Goal: Find specific page/section: Find specific page/section

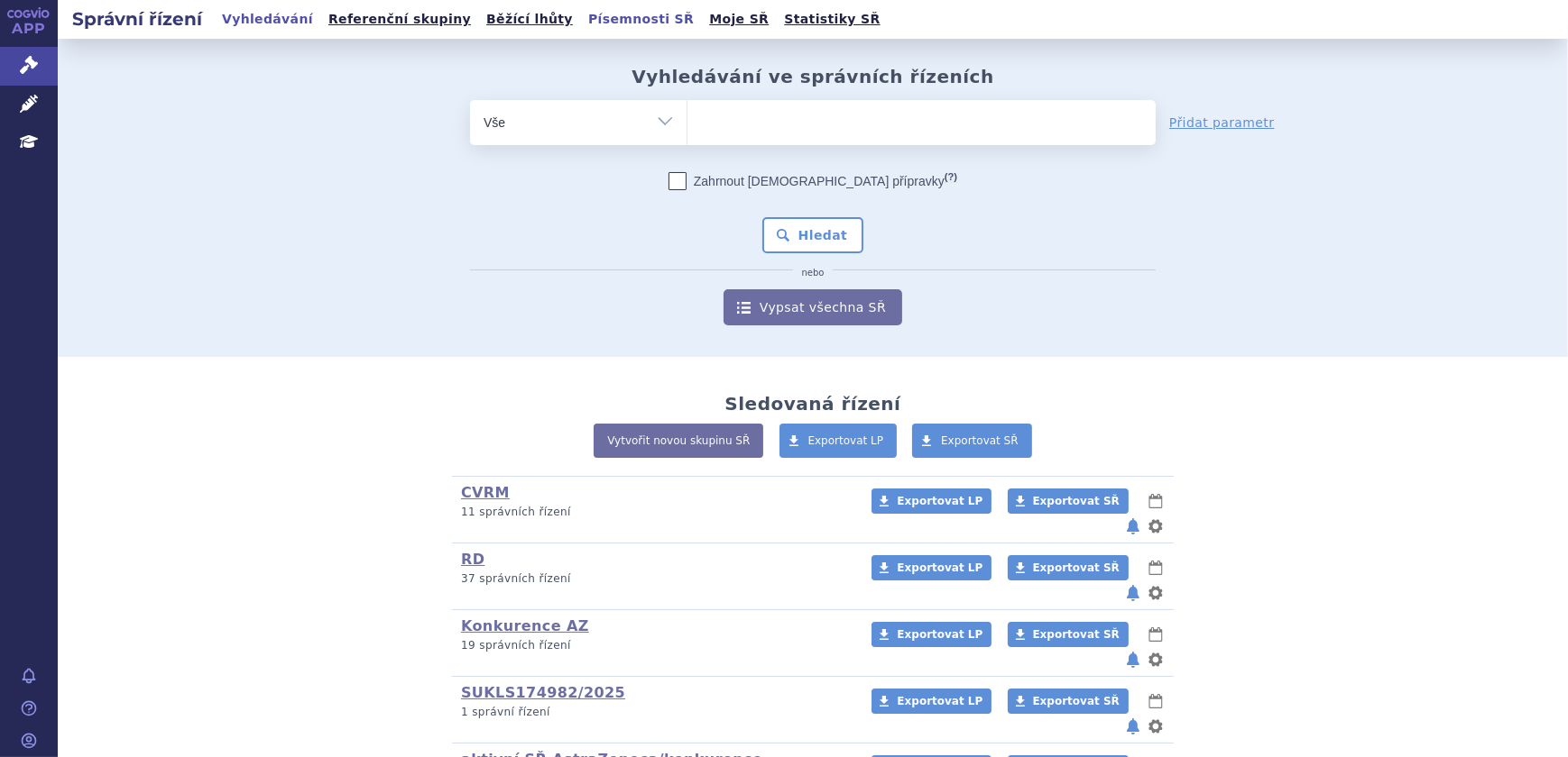
click at [583, 18] on link "Písemnosti SŘ" at bounding box center [641, 20] width 116 height 25
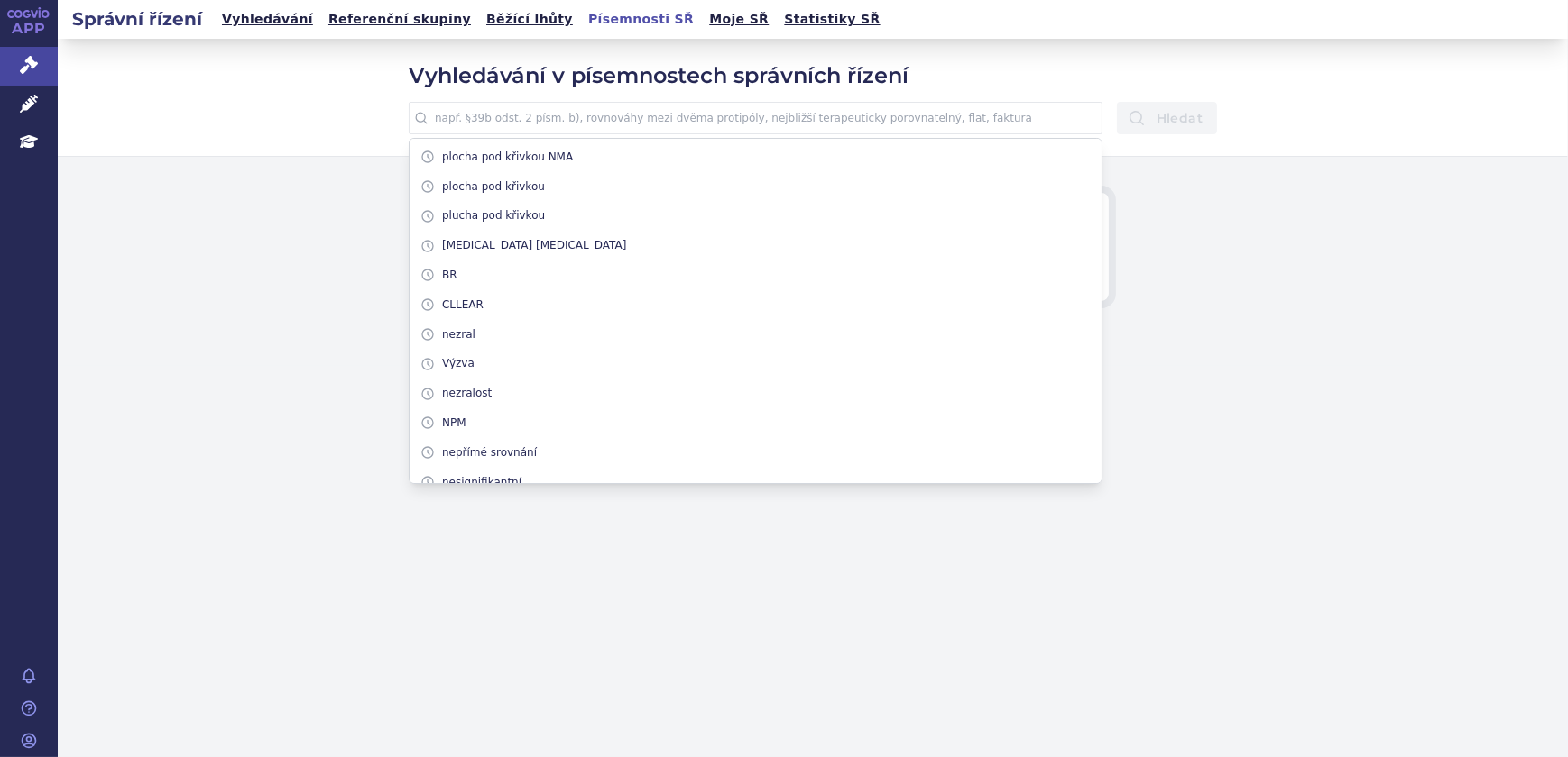
click at [677, 120] on input "text" at bounding box center [754, 118] width 693 height 32
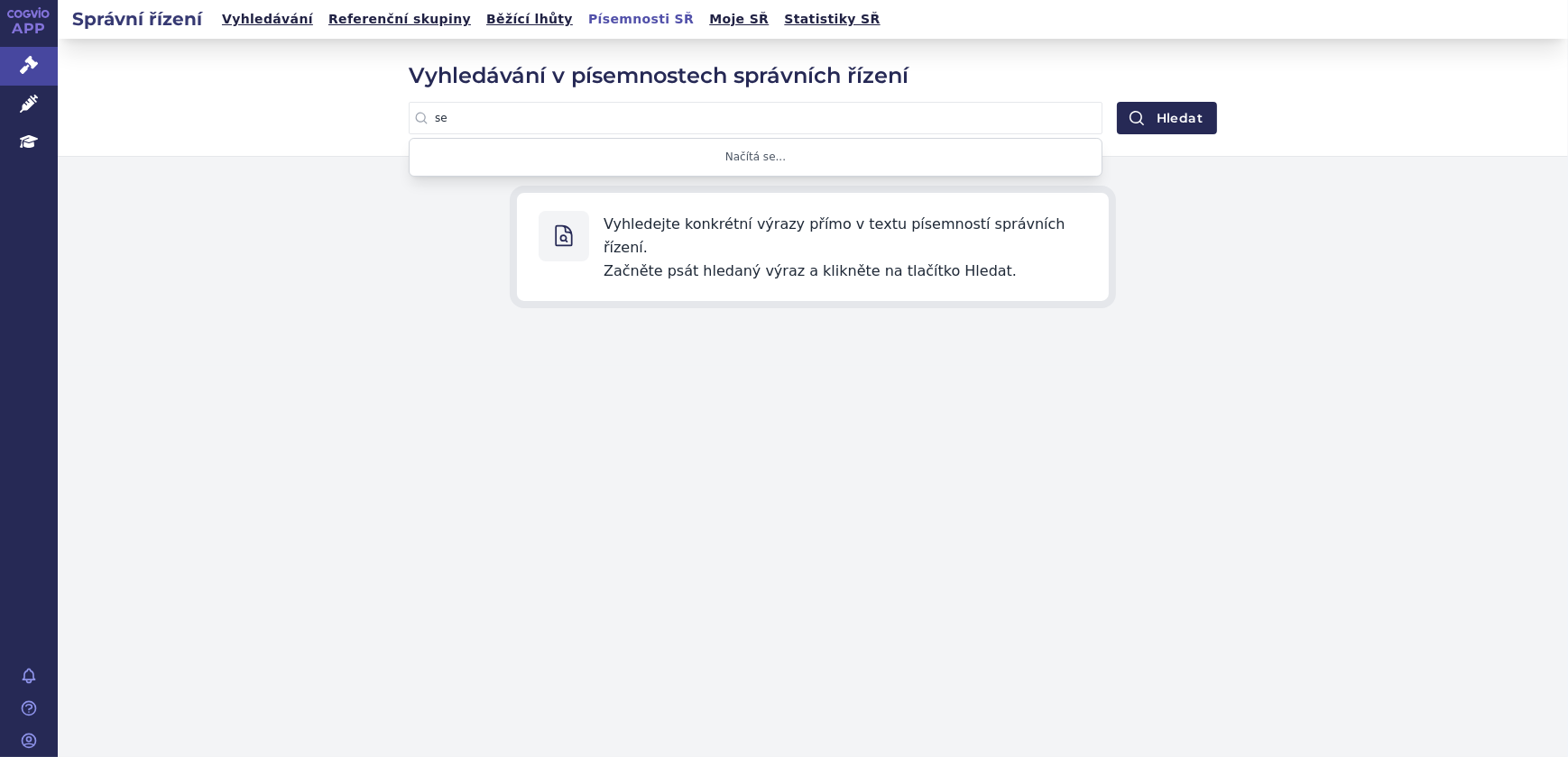
type input "s"
